Goal: Task Accomplishment & Management: Manage account settings

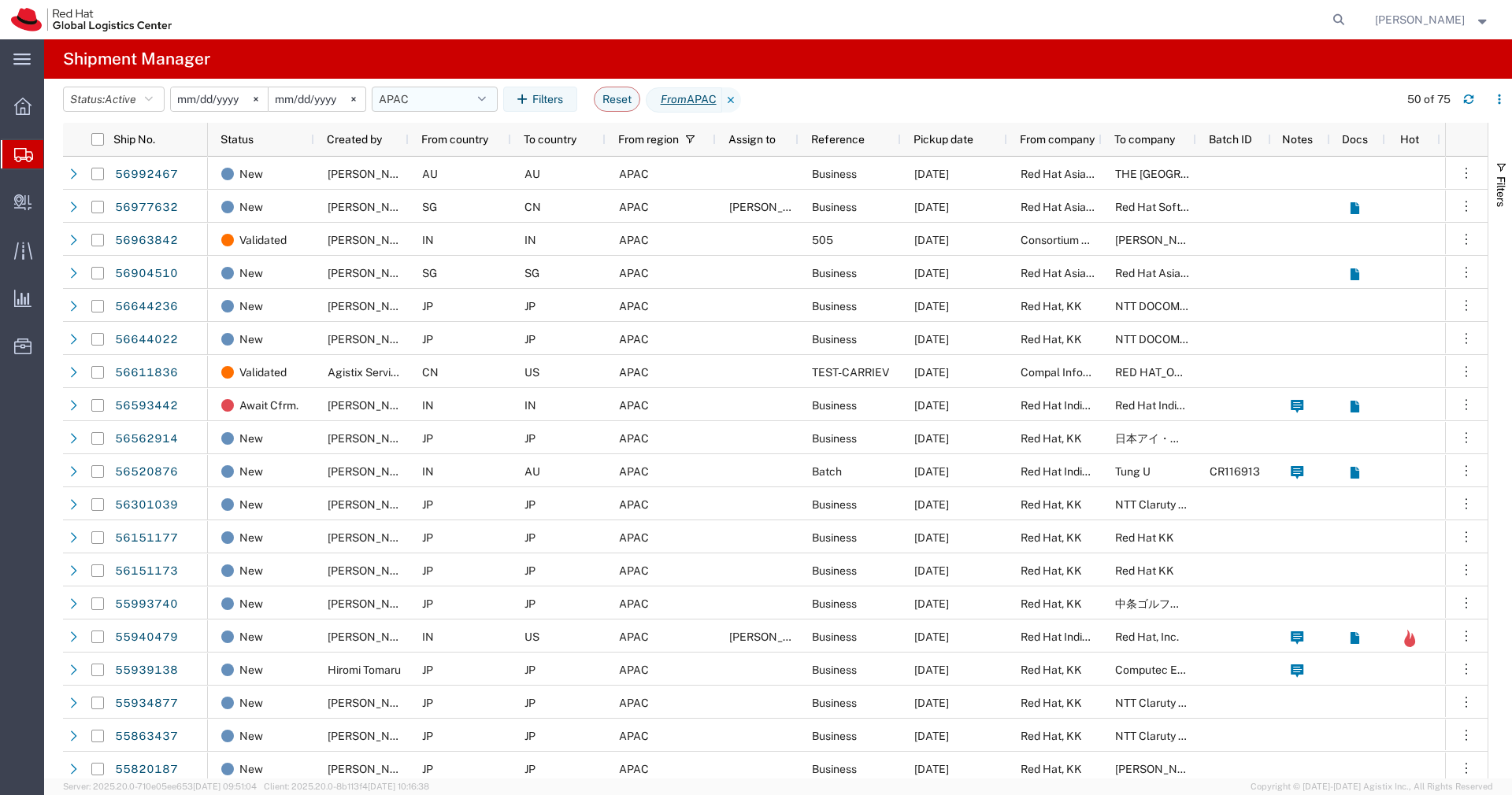
click at [479, 103] on button "APAC" at bounding box center [434, 99] width 126 height 25
click at [445, 160] on span "APAC" at bounding box center [477, 168] width 206 height 29
click at [31, 108] on icon at bounding box center [23, 106] width 17 height 17
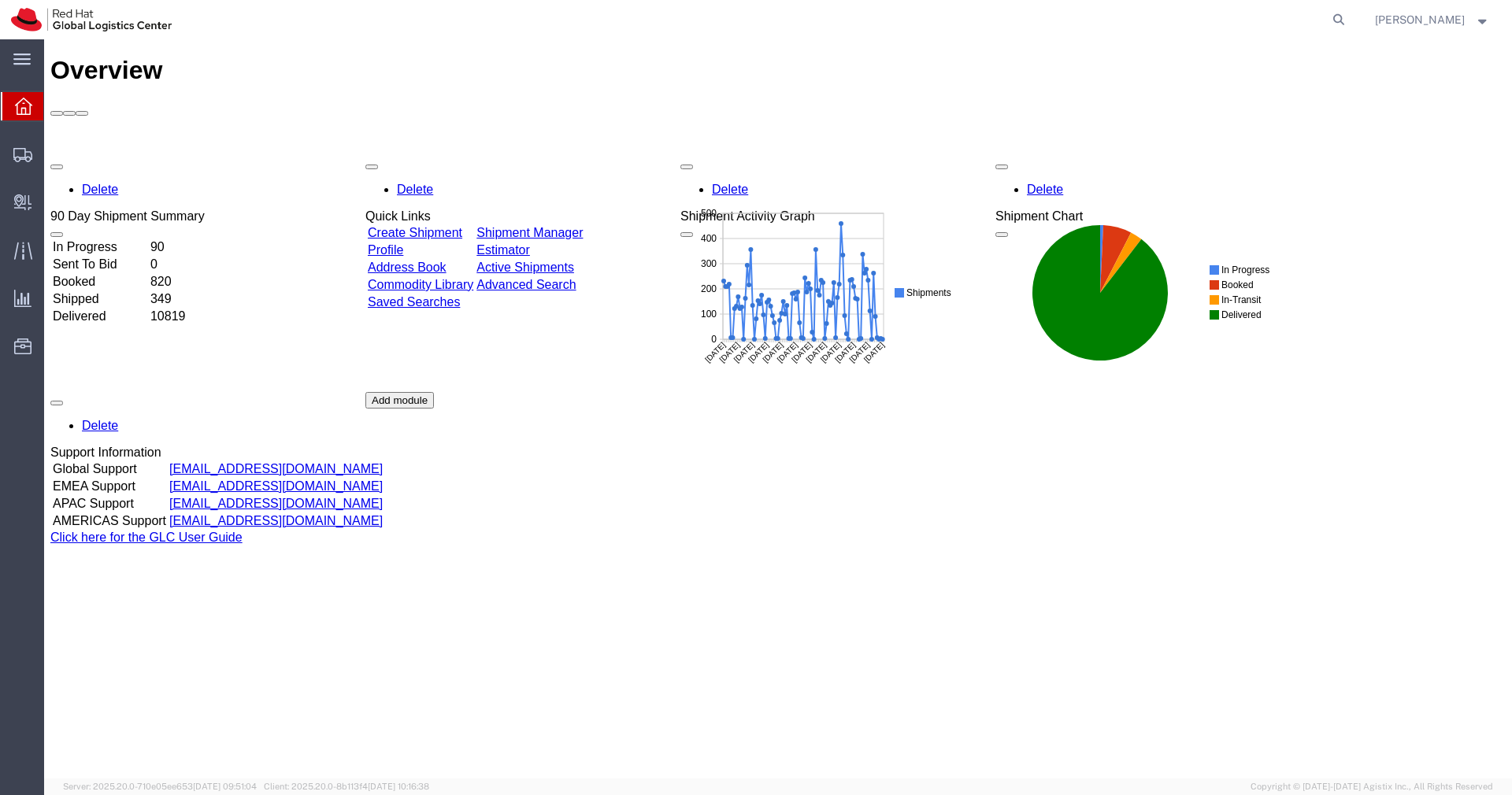
click at [148, 274] on td "Booked" at bounding box center [99, 282] width 96 height 16
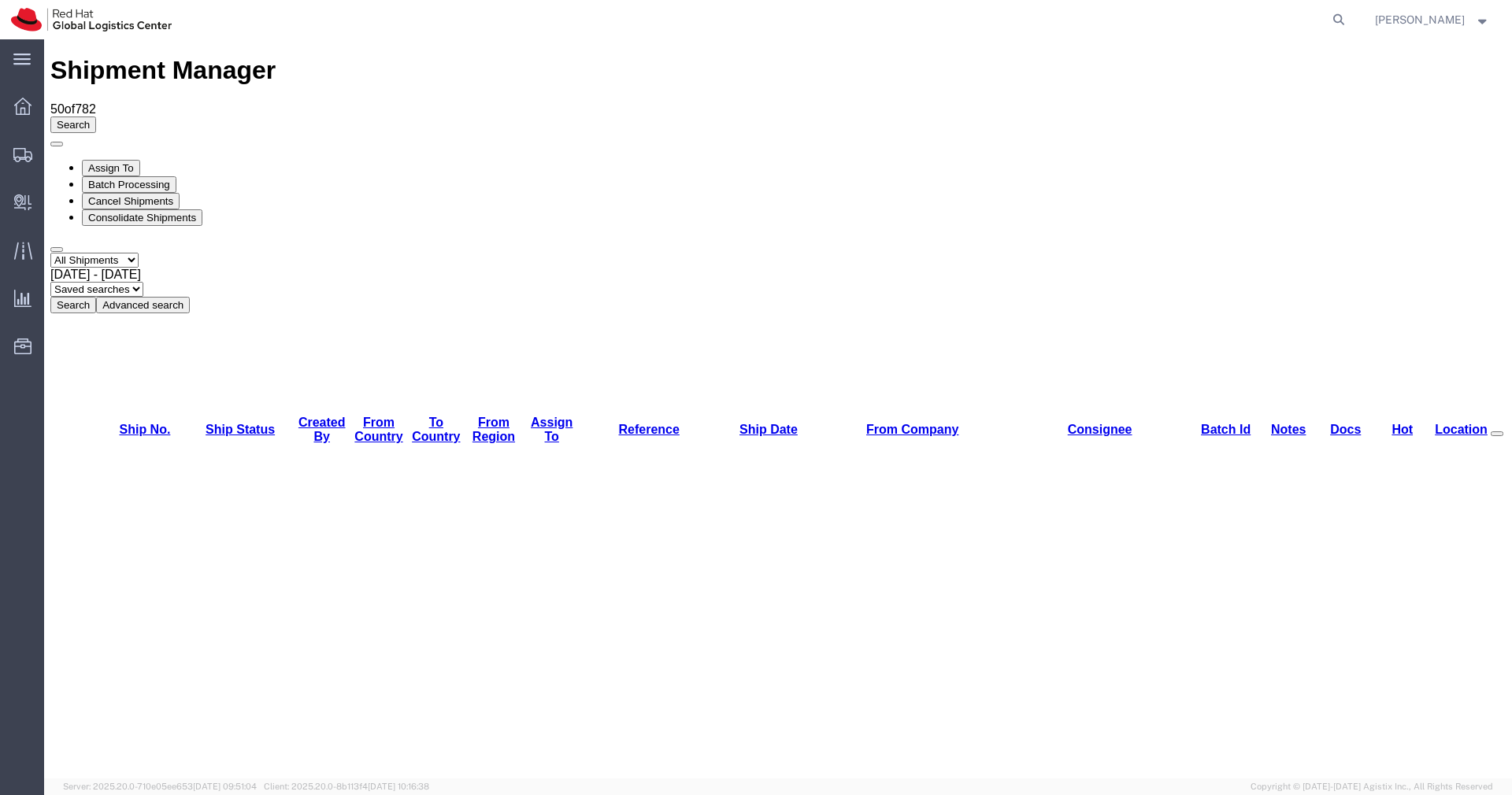
click at [143, 282] on select "Saved searches APAC" at bounding box center [97, 289] width 93 height 15
select select "APAC"
click at [143, 282] on select "Saved searches APAC" at bounding box center [97, 289] width 93 height 15
click at [310, 416] on link "Created By" at bounding box center [322, 429] width 48 height 27
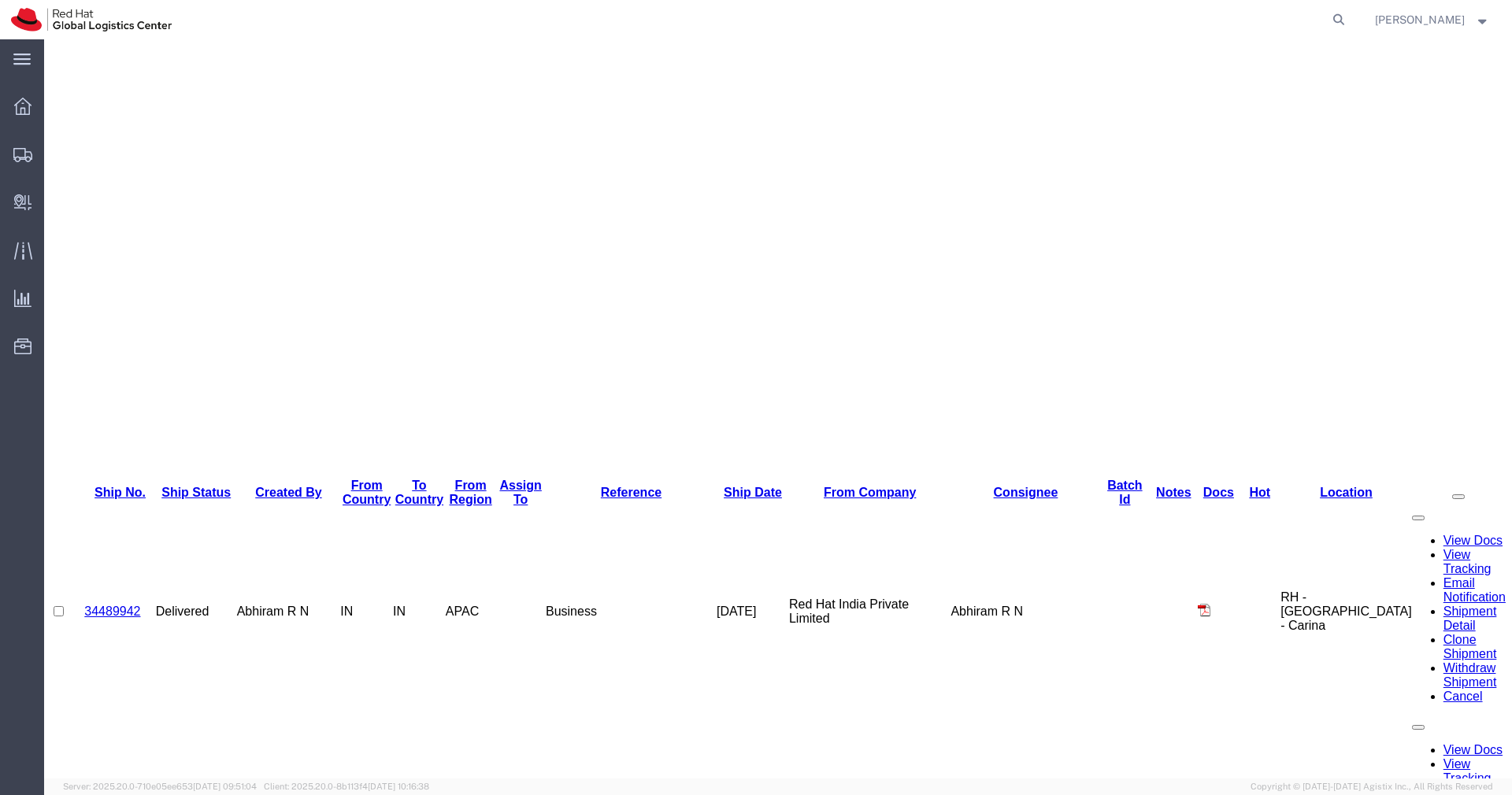
scroll to position [705, 0]
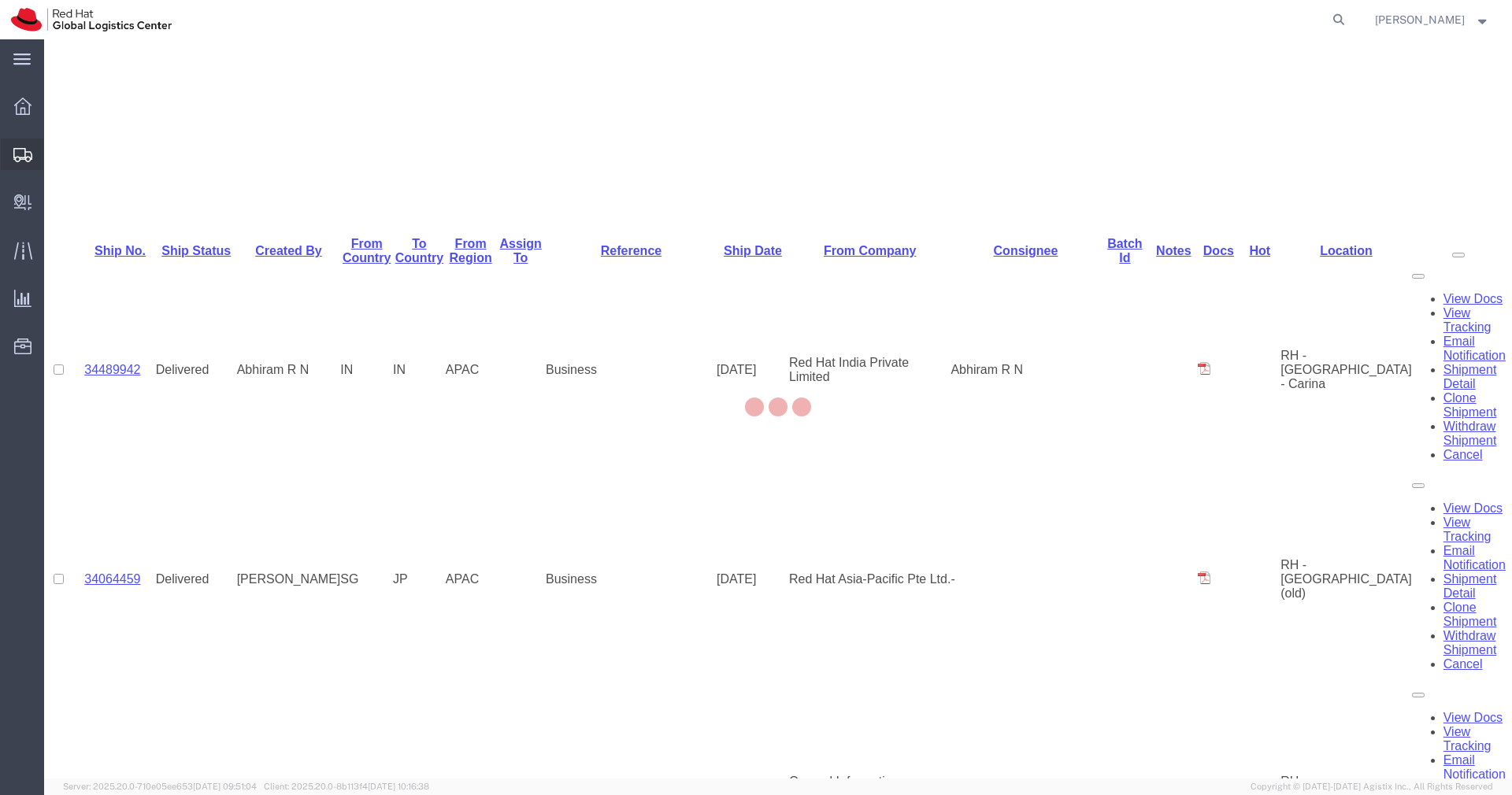
click at [27, 159] on icon at bounding box center [23, 154] width 19 height 14
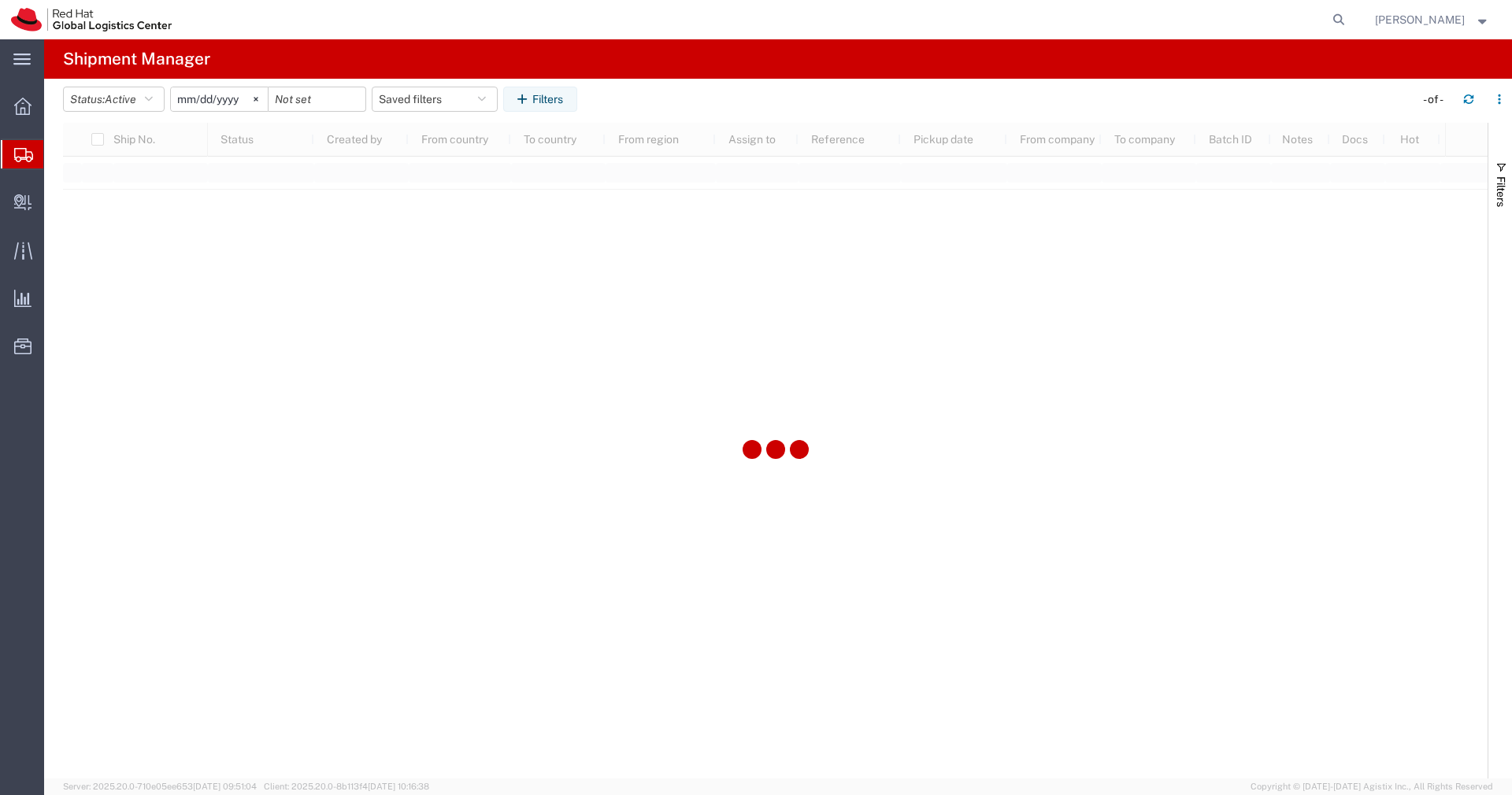
click at [56, 159] on span "Shipments" at bounding box center [49, 154] width 13 height 31
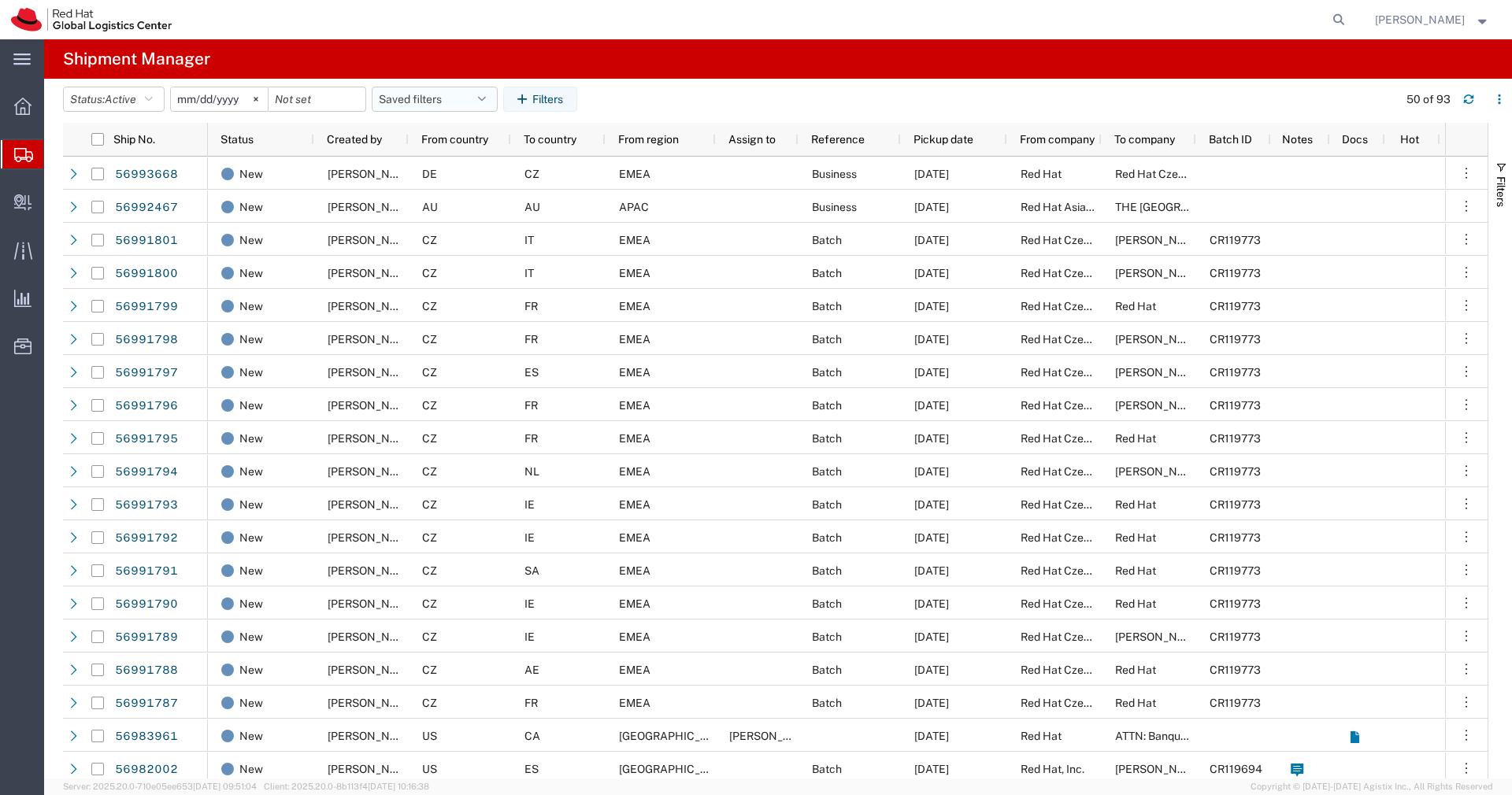
click at [479, 107] on button "Saved filters" at bounding box center [434, 99] width 126 height 25
click at [435, 158] on span "APAC" at bounding box center [477, 168] width 206 height 29
type input "[DATE]"
